Goal: Find specific fact: Find specific page/section

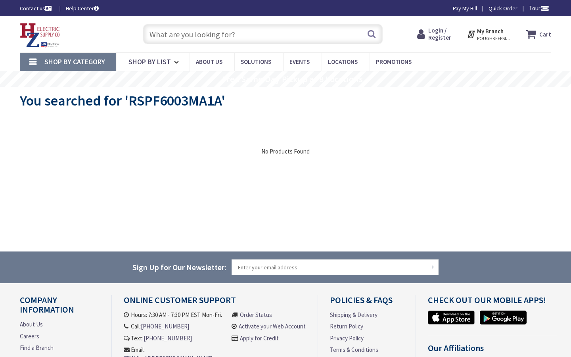
type input "Fourth Ward Pk, 301 N Poplar St, Charlotte, NC 28202, USA"
